Goal: Transaction & Acquisition: Purchase product/service

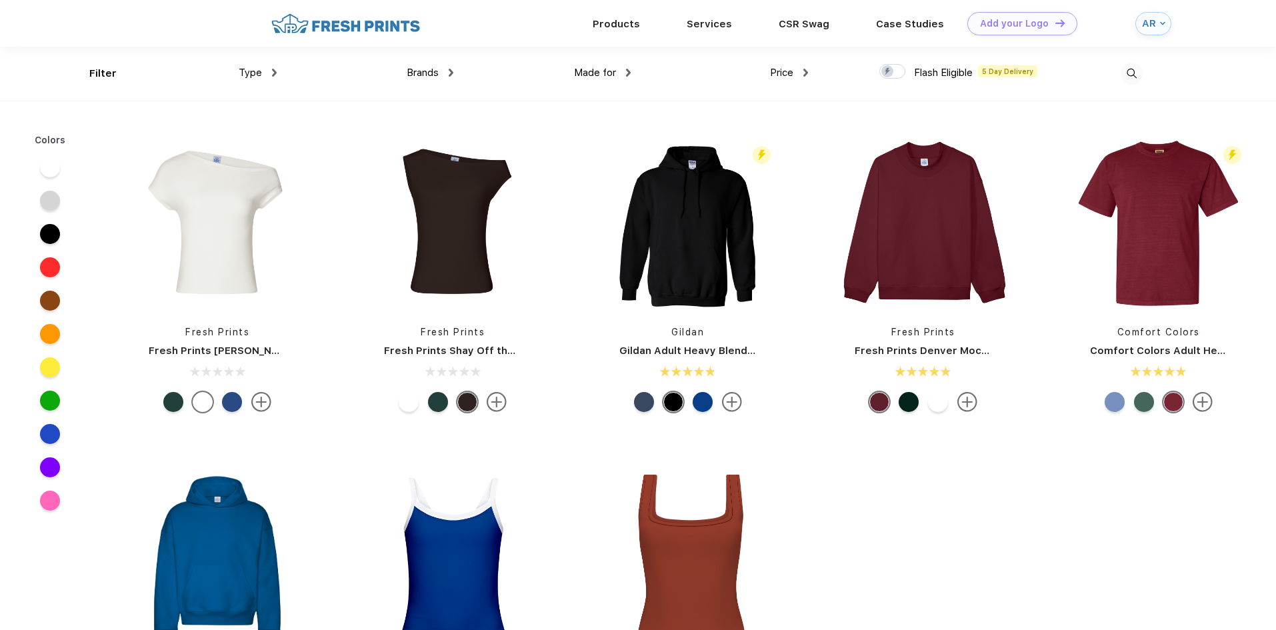
scroll to position [1, 0]
click at [897, 227] on img at bounding box center [922, 222] width 177 height 177
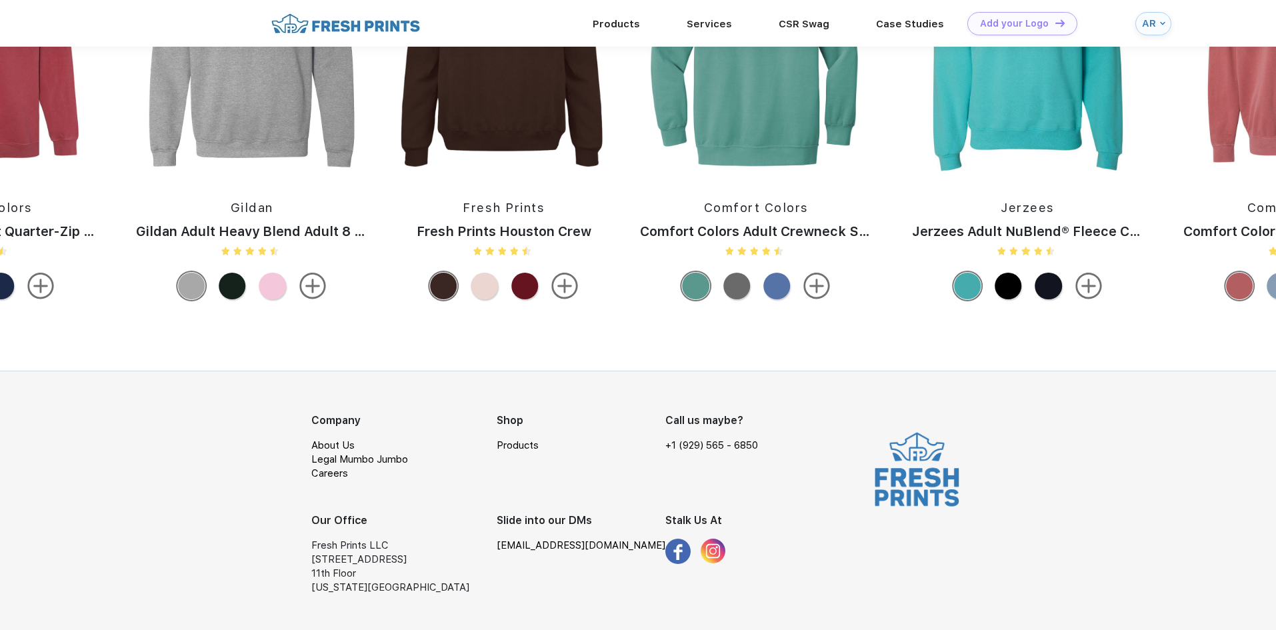
scroll to position [1301, 0]
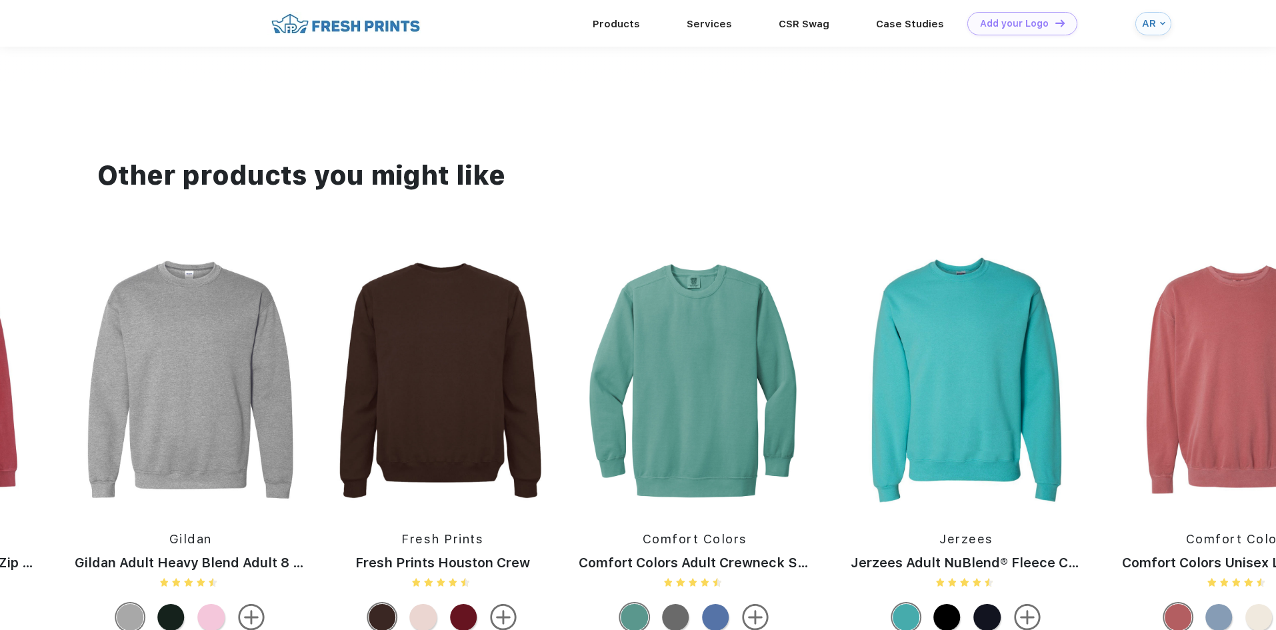
drag, startPoint x: 299, startPoint y: 382, endPoint x: 53, endPoint y: 388, distance: 246.7
click at [81, 388] on img at bounding box center [190, 379] width 259 height 255
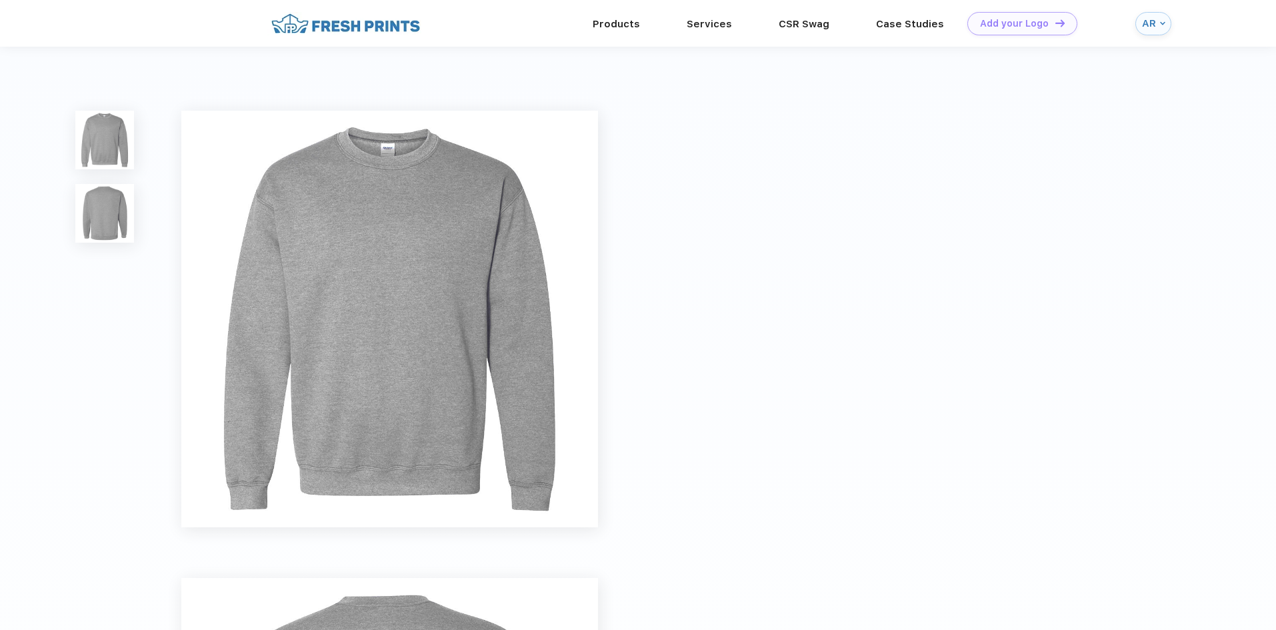
drag, startPoint x: 1063, startPoint y: 395, endPoint x: 569, endPoint y: 415, distance: 494.9
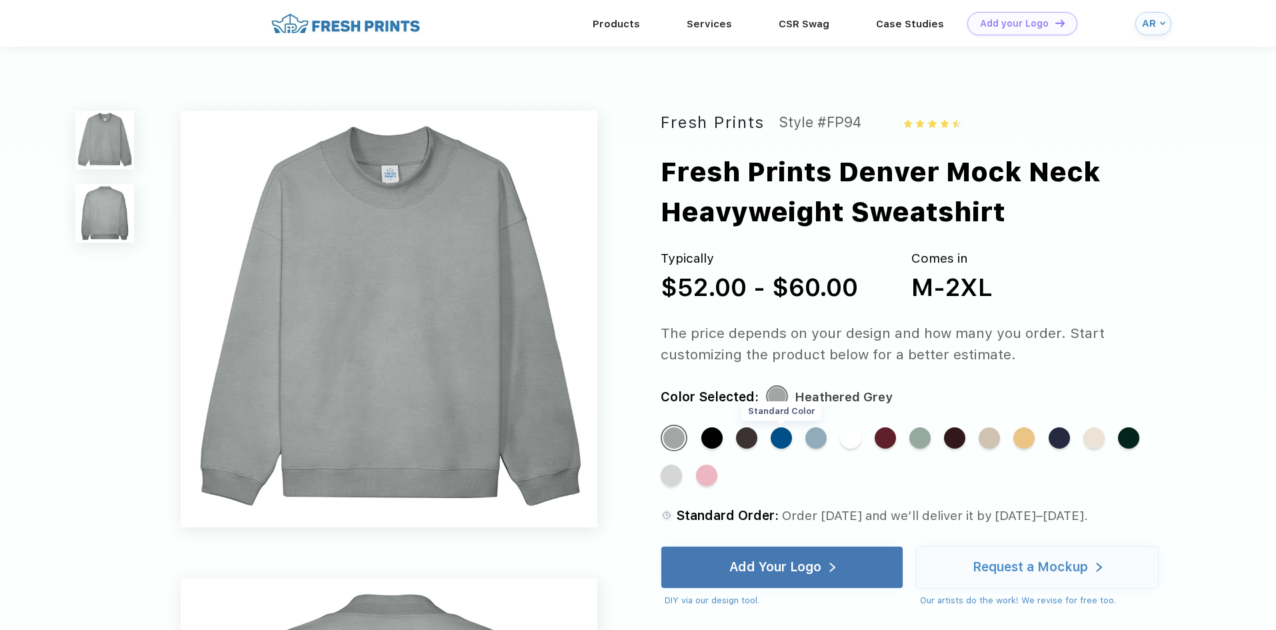
click at [784, 439] on div "Standard Color" at bounding box center [780, 437] width 21 height 21
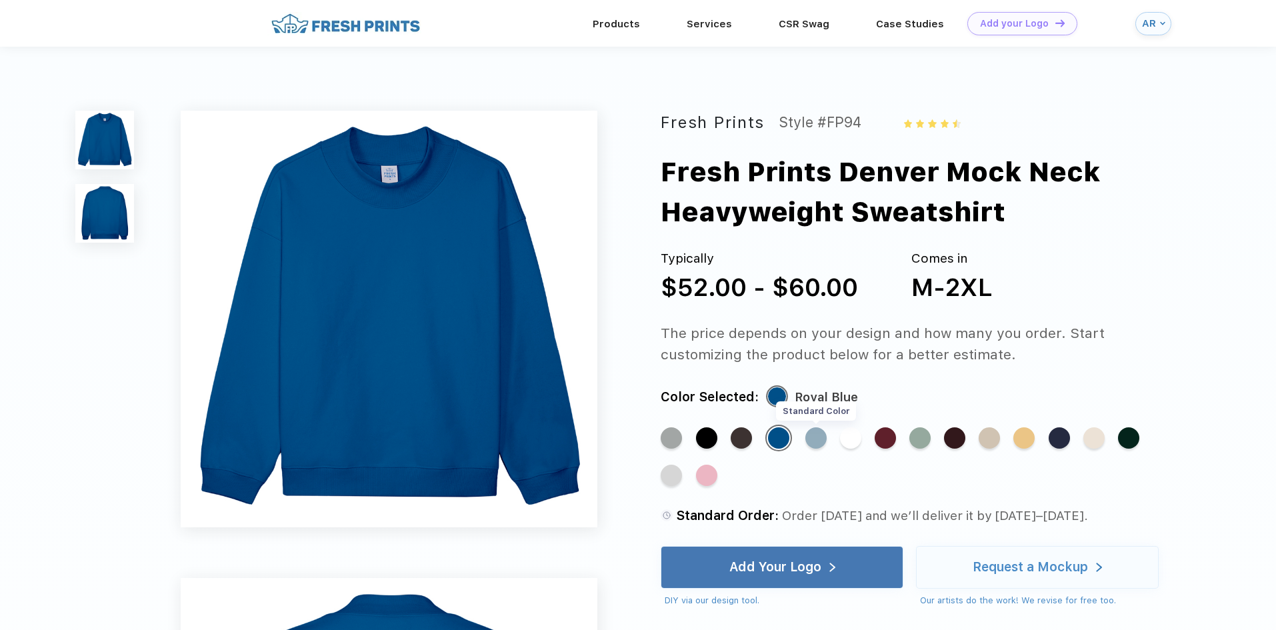
click at [811, 441] on div "Standard Color" at bounding box center [815, 437] width 21 height 21
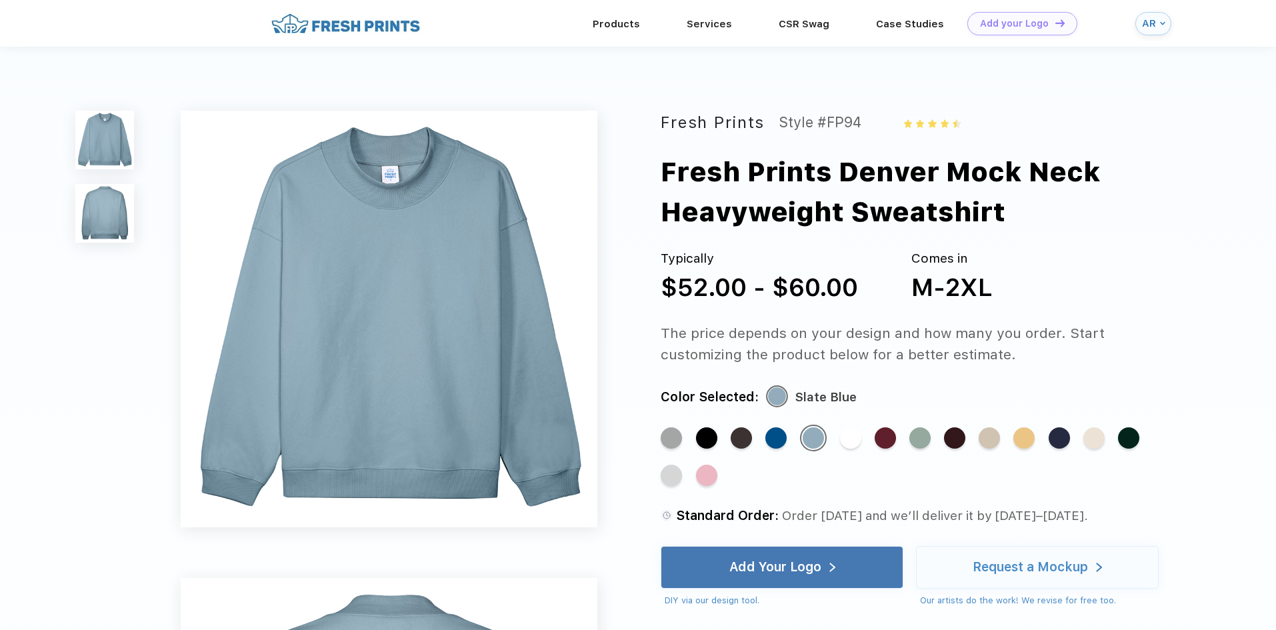
click at [387, 25] on img at bounding box center [345, 23] width 157 height 23
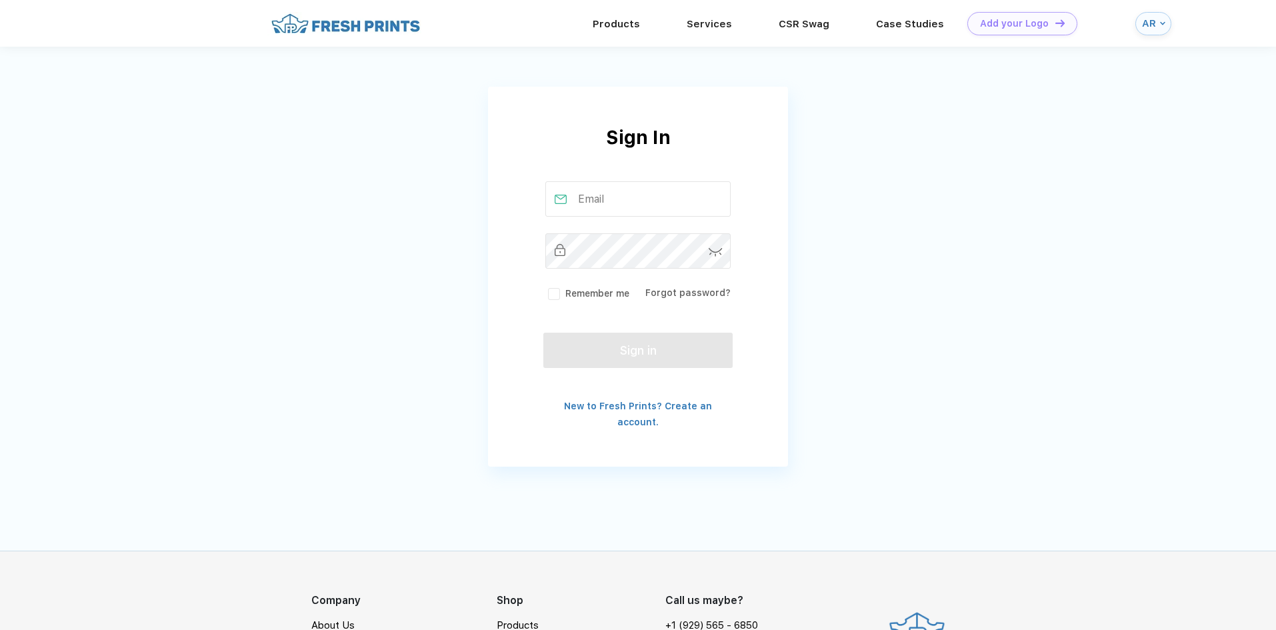
click at [631, 202] on input "text" at bounding box center [638, 198] width 186 height 35
type input "[EMAIL_ADDRESS][DOMAIN_NAME]"
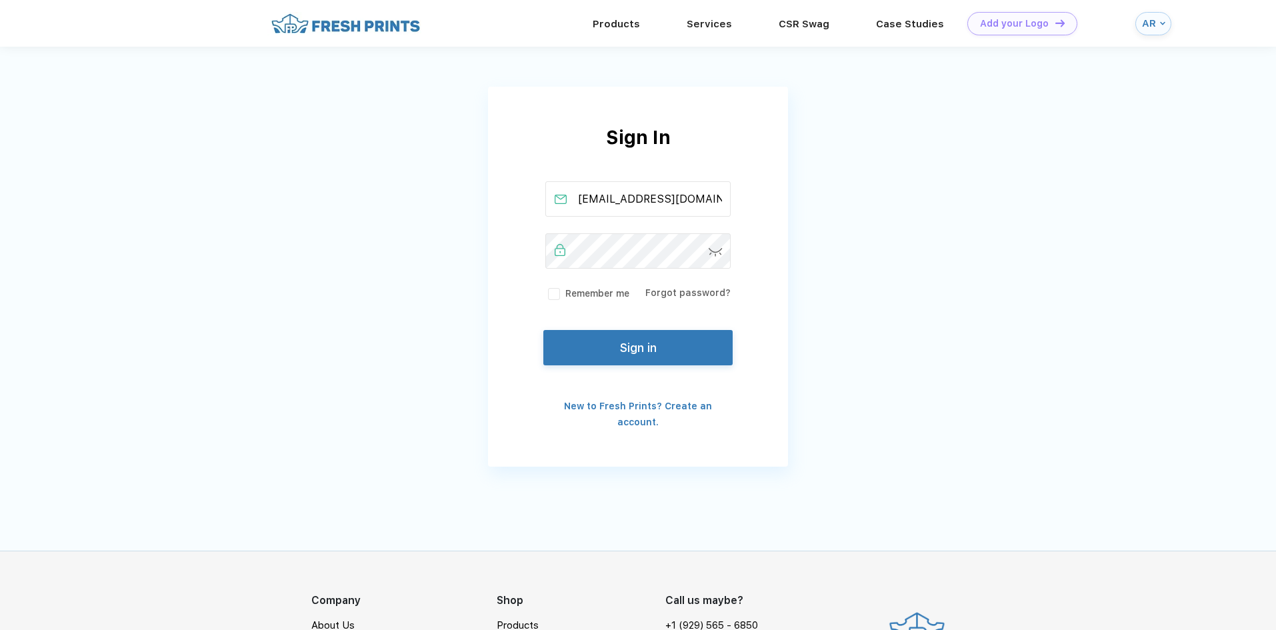
click at [674, 348] on button "Sign in" at bounding box center [637, 347] width 189 height 35
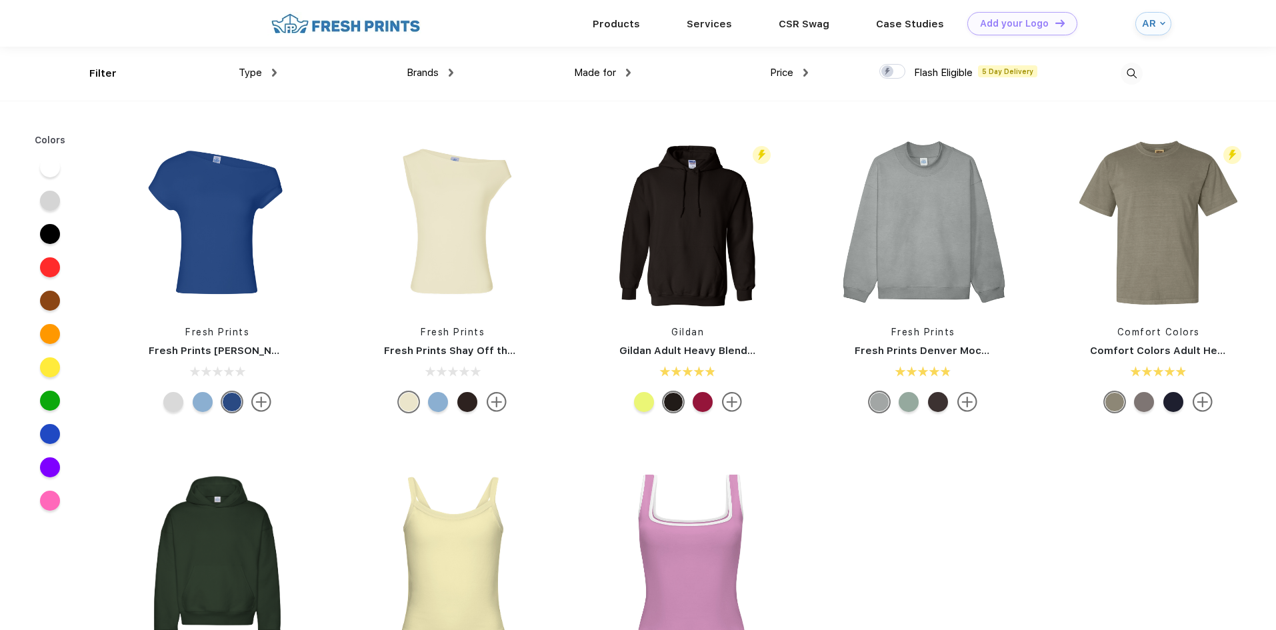
scroll to position [1, 0]
click at [907, 263] on img at bounding box center [922, 222] width 177 height 177
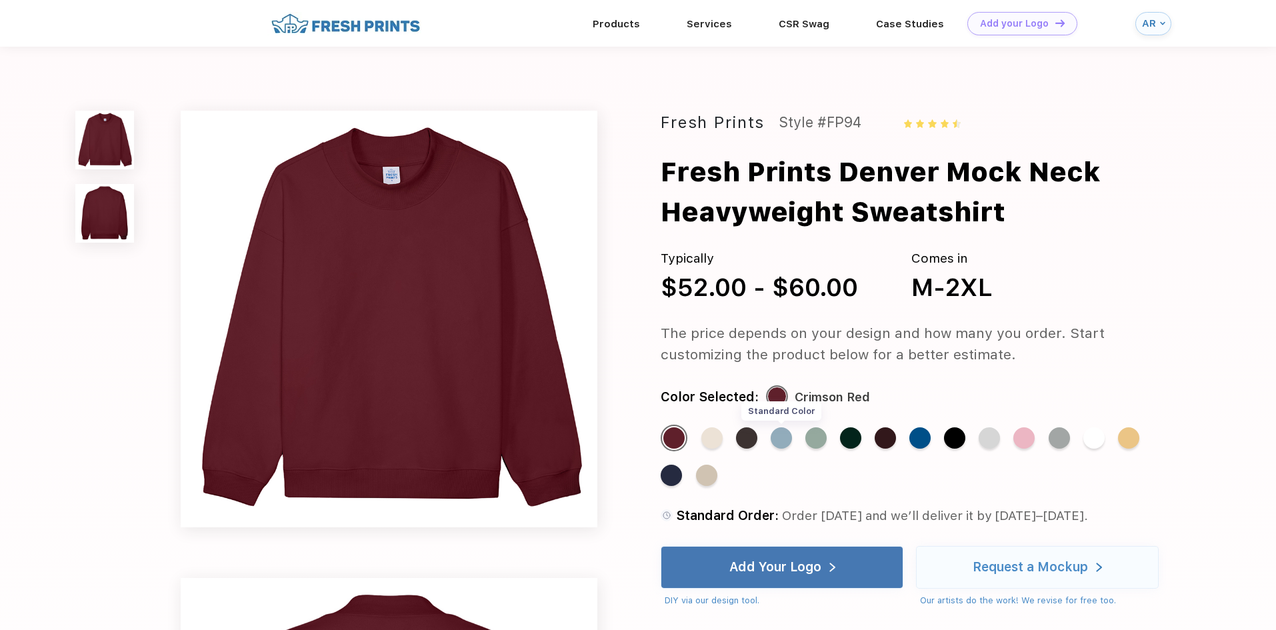
click at [783, 433] on div "Standard Color" at bounding box center [780, 437] width 21 height 21
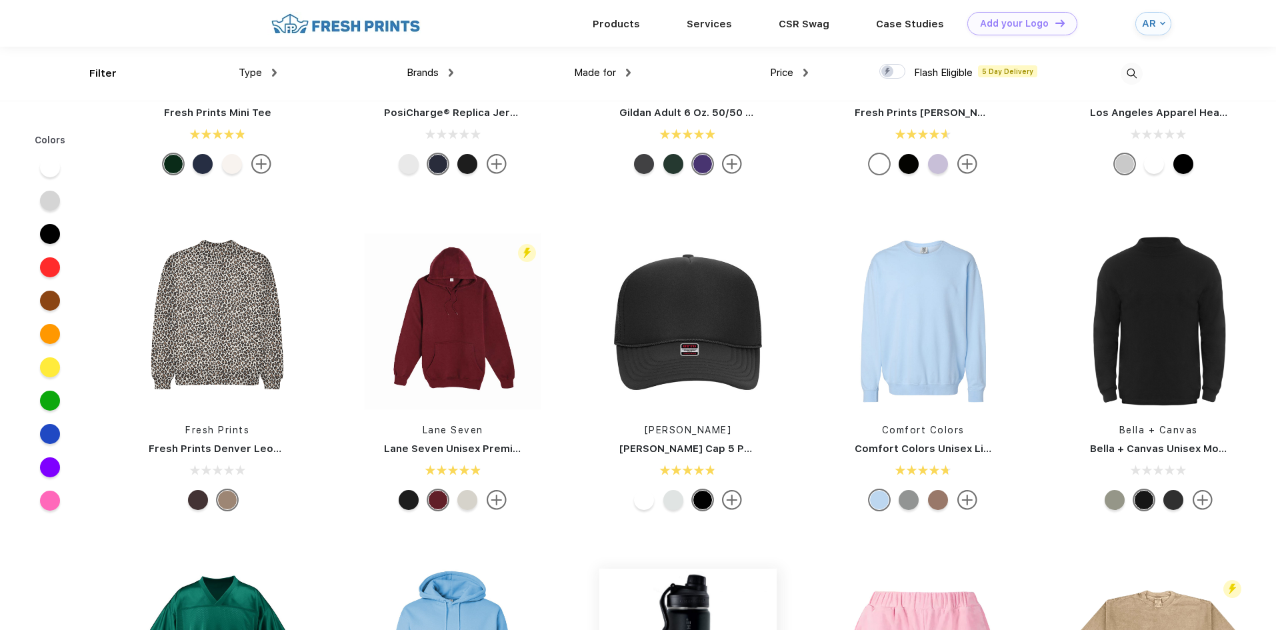
scroll to position [3466, 0]
